Goal: Task Accomplishment & Management: Manage account settings

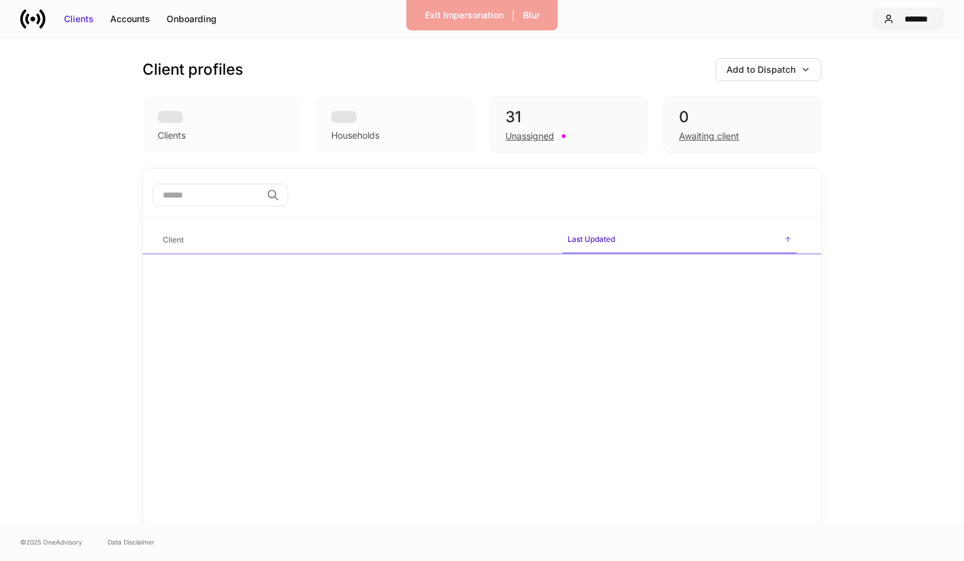
click at [906, 13] on div "*******" at bounding box center [916, 19] width 34 height 13
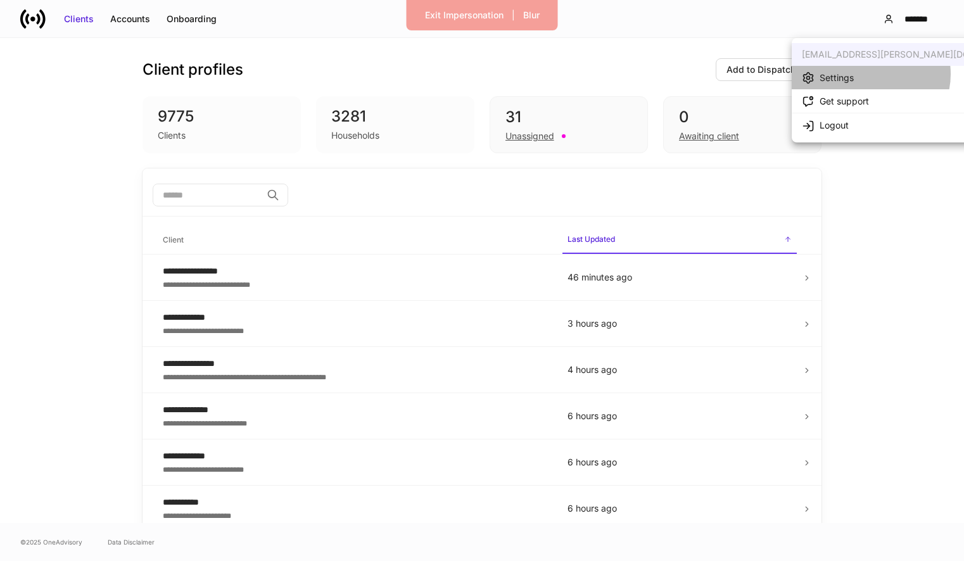
click at [870, 74] on li "Settings" at bounding box center [914, 77] width 246 height 23
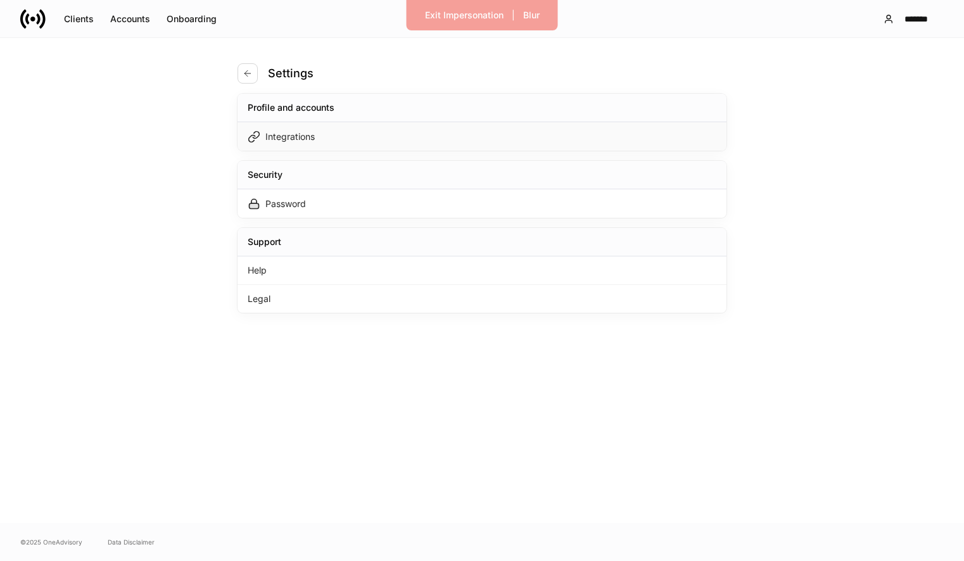
click at [638, 127] on div "Integrations" at bounding box center [481, 136] width 489 height 28
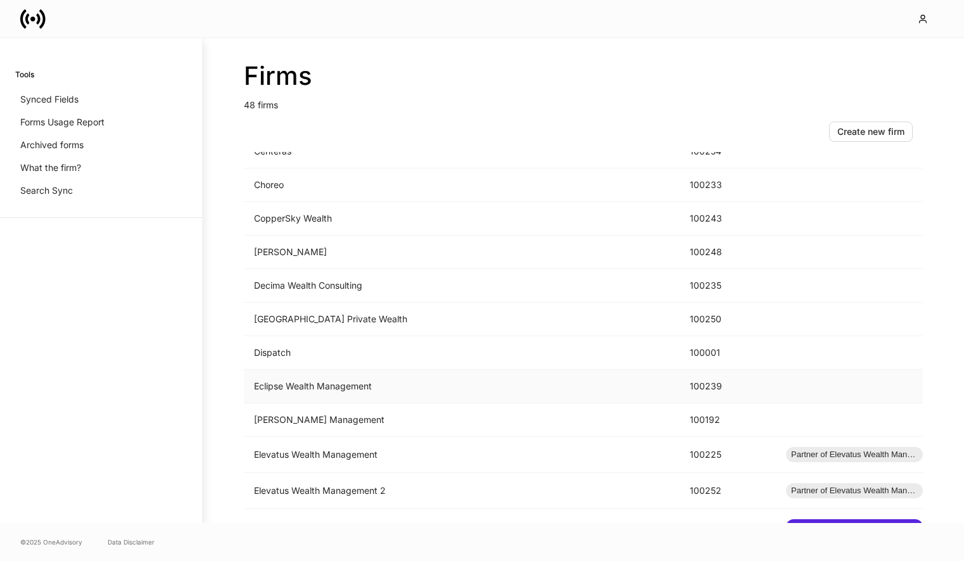
scroll to position [358, 0]
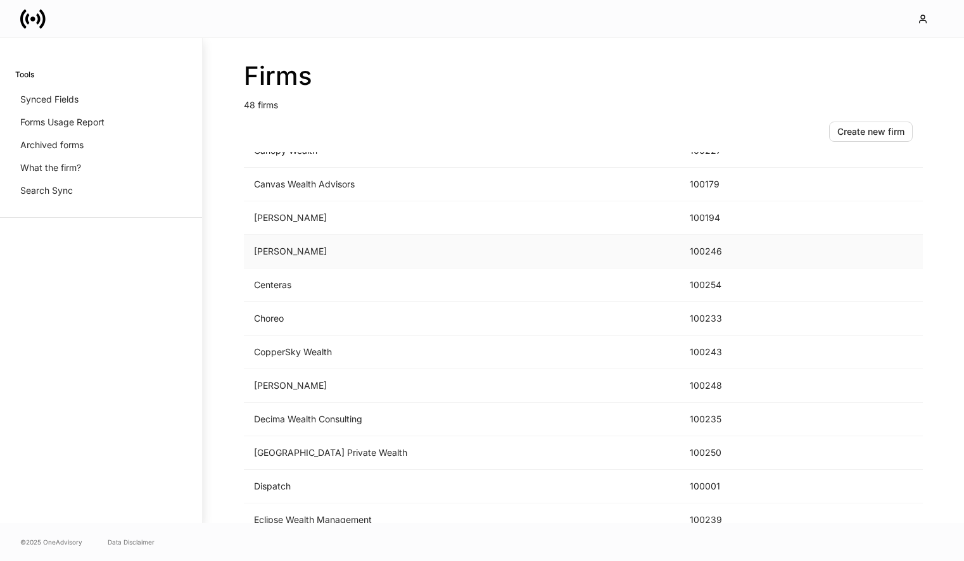
click at [445, 258] on td "[PERSON_NAME]" at bounding box center [462, 252] width 436 height 34
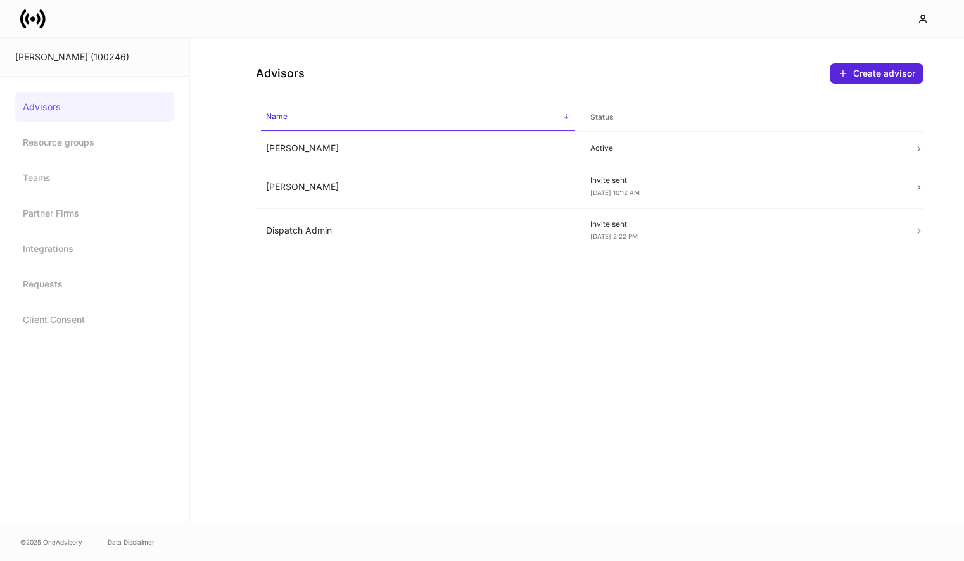
click at [28, 28] on icon at bounding box center [32, 18] width 25 height 25
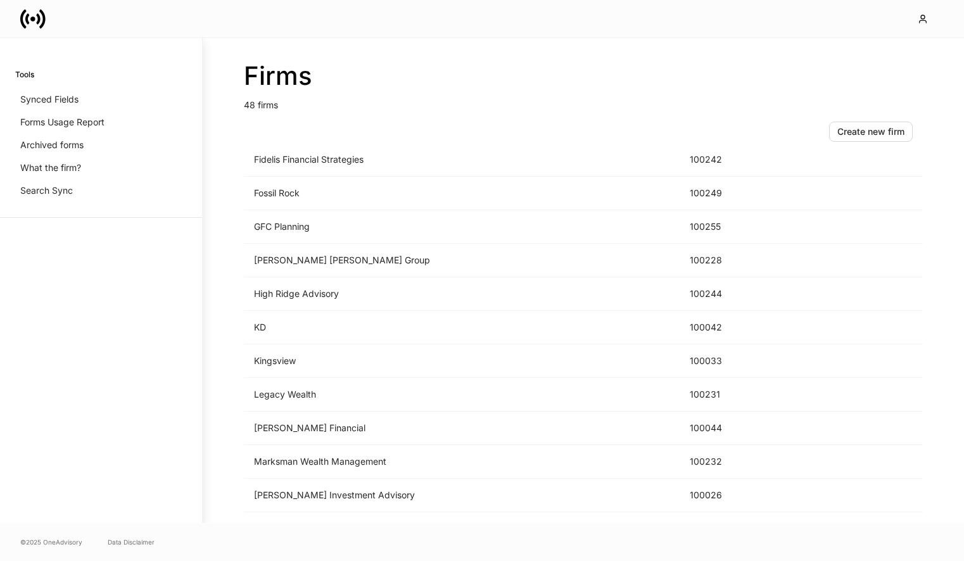
scroll to position [1285, 0]
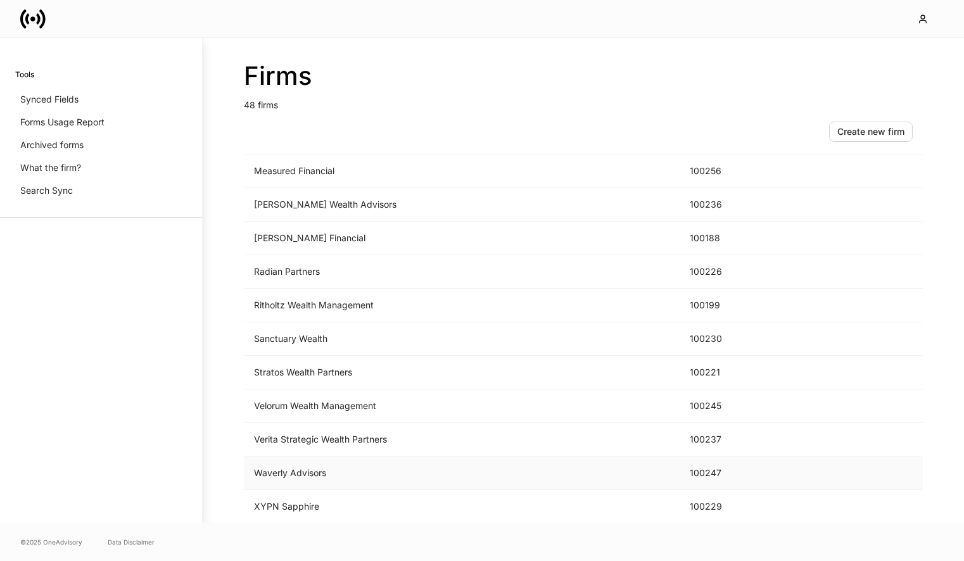
click at [472, 479] on td "Waverly Advisors" at bounding box center [462, 474] width 436 height 34
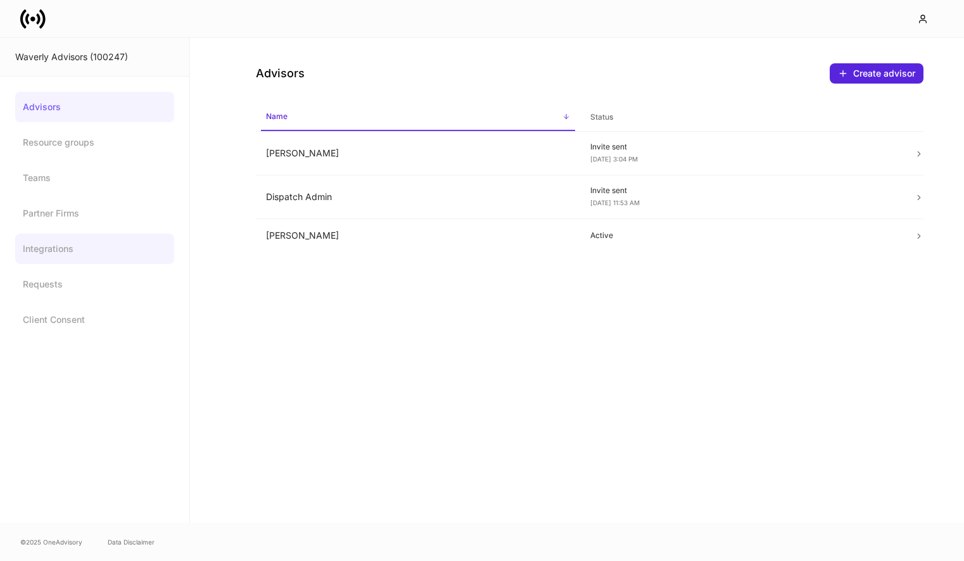
click at [106, 253] on link "Integrations" at bounding box center [94, 249] width 159 height 30
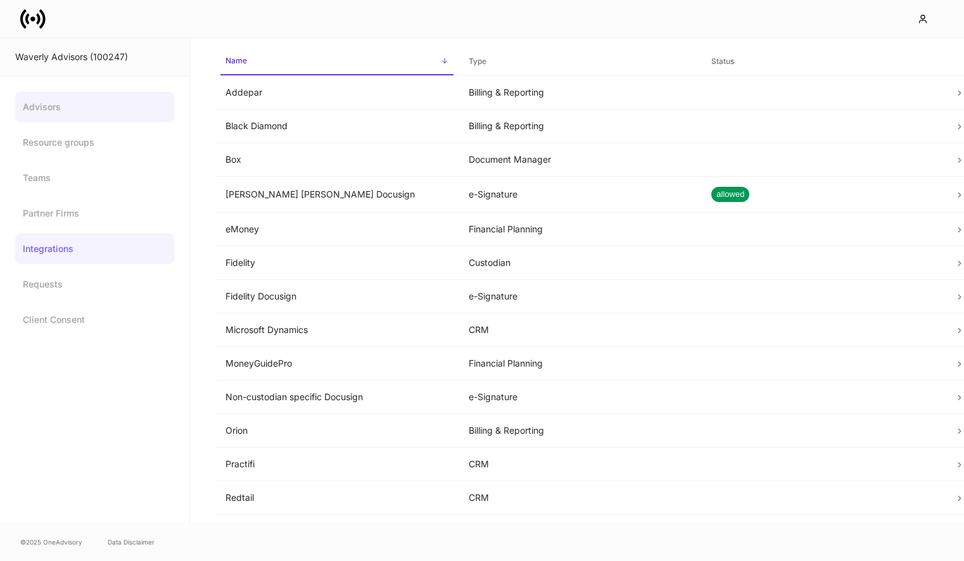
click at [91, 117] on link "Advisors" at bounding box center [94, 107] width 159 height 30
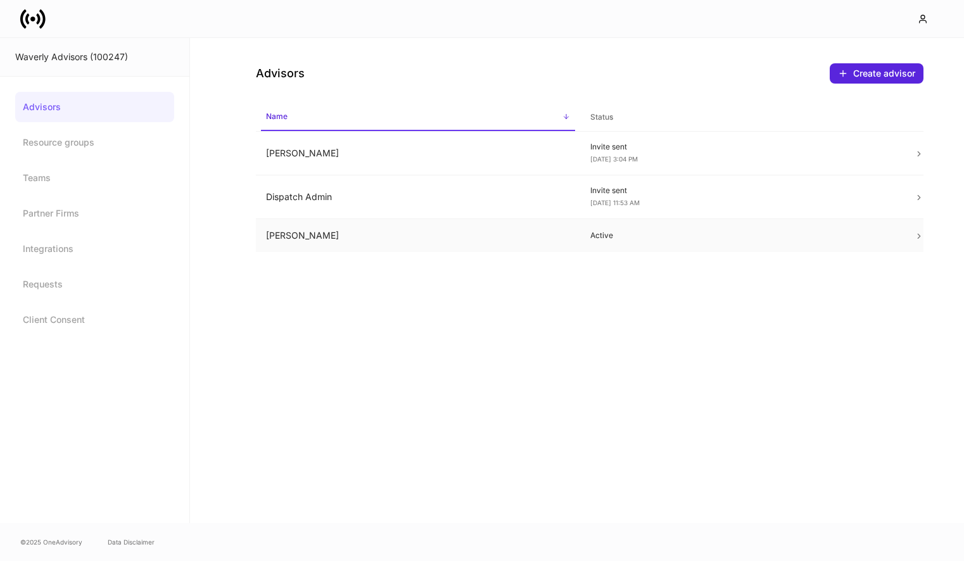
click at [572, 242] on td "[PERSON_NAME]" at bounding box center [418, 236] width 324 height 34
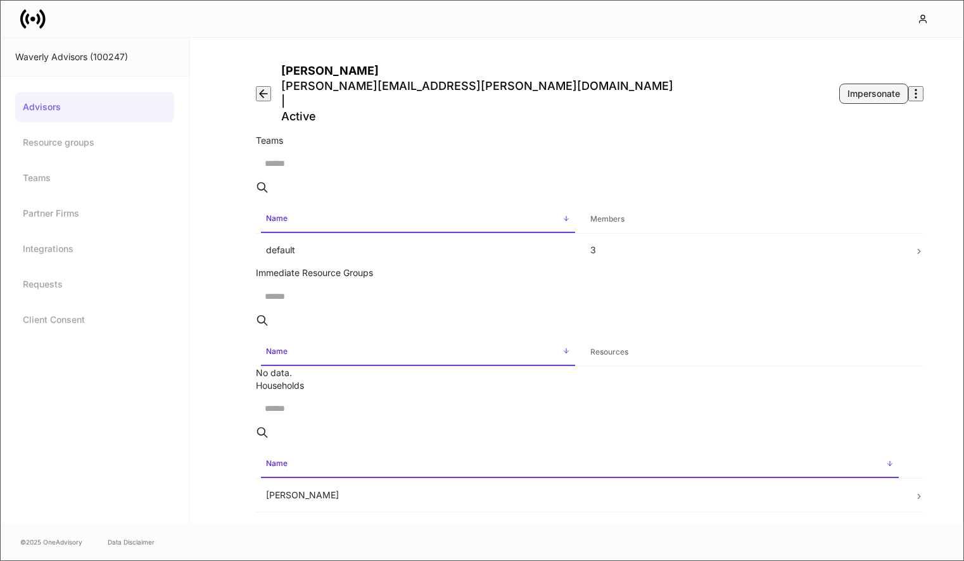
click at [857, 87] on div "Impersonate" at bounding box center [873, 93] width 53 height 13
